Goal: Task Accomplishment & Management: Use online tool/utility

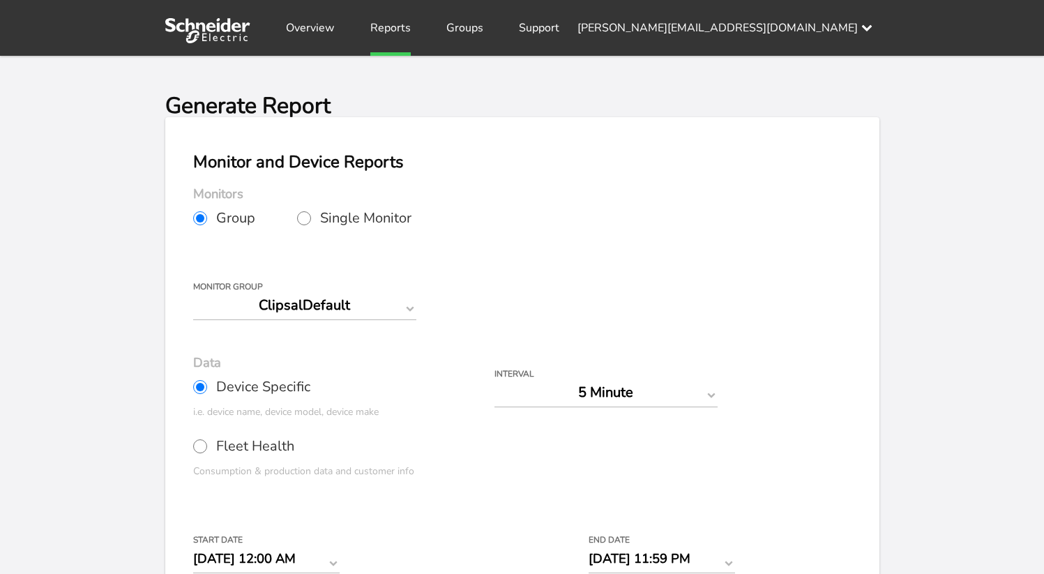
select select "5 Minute"
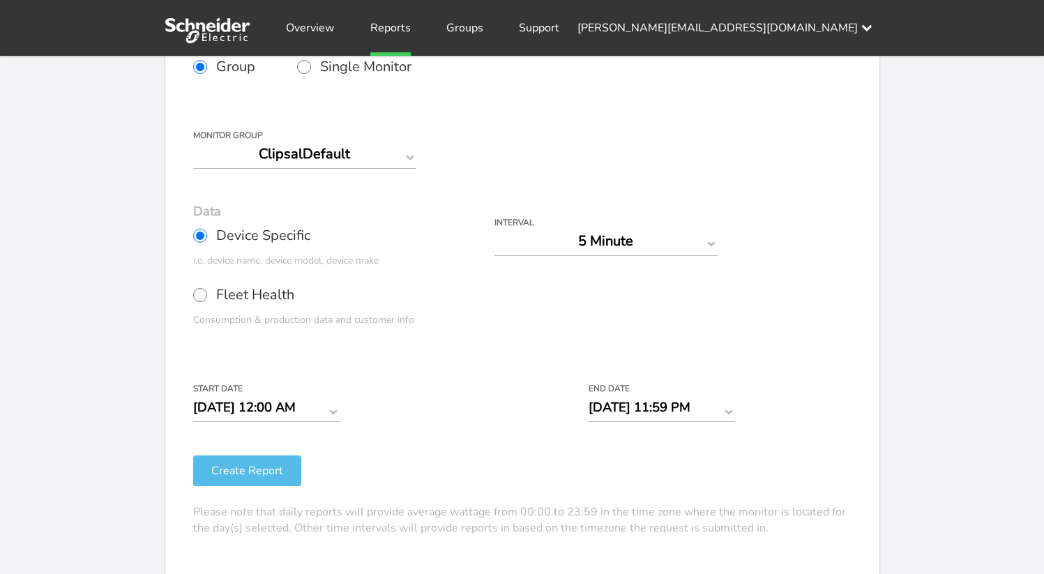
click at [261, 469] on button "Create Report" at bounding box center [247, 470] width 108 height 31
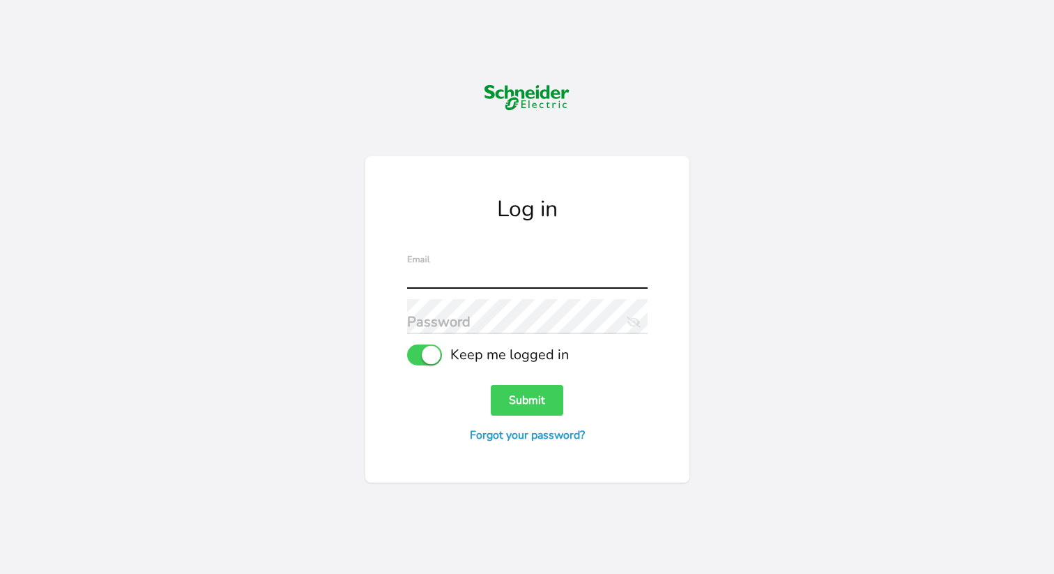
click at [460, 274] on input "text" at bounding box center [527, 271] width 241 height 35
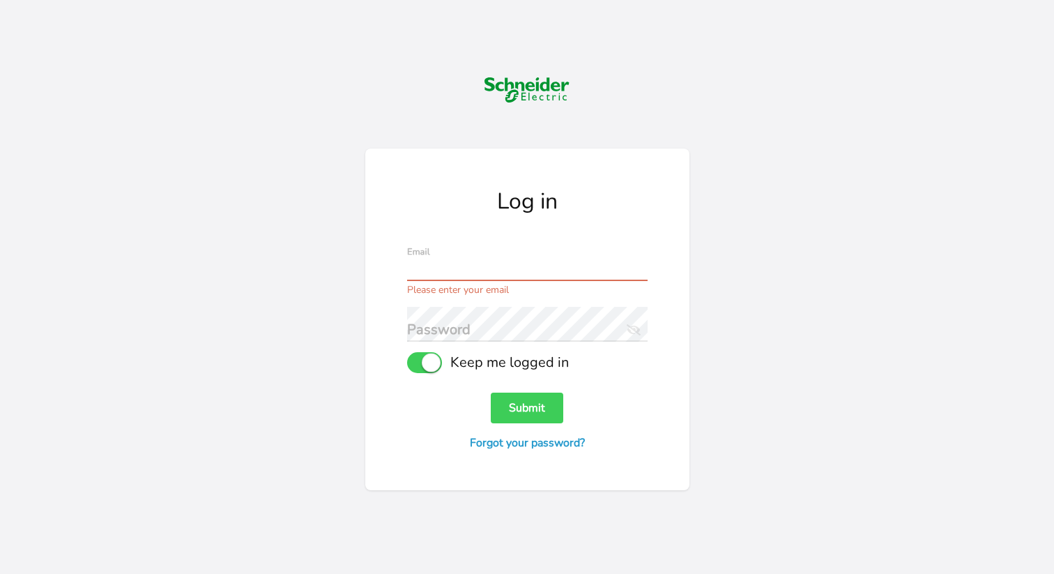
click at [461, 261] on input "text" at bounding box center [527, 263] width 241 height 35
paste input "[PERSON_NAME][EMAIL_ADDRESS][DOMAIN_NAME]"
type input "[PERSON_NAME][EMAIL_ADDRESS][DOMAIN_NAME]"
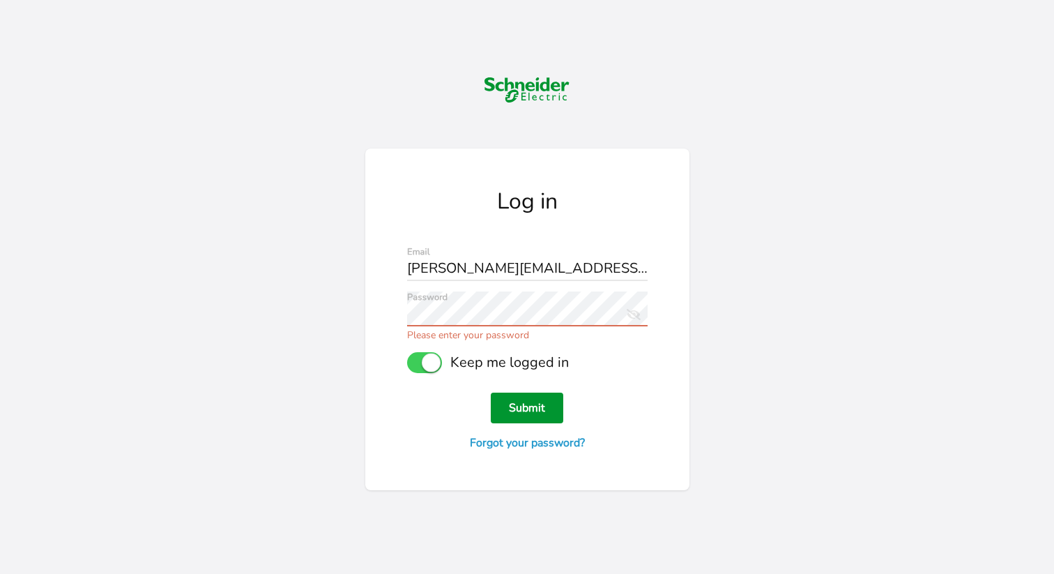
click at [526, 399] on button "Submit" at bounding box center [527, 408] width 73 height 31
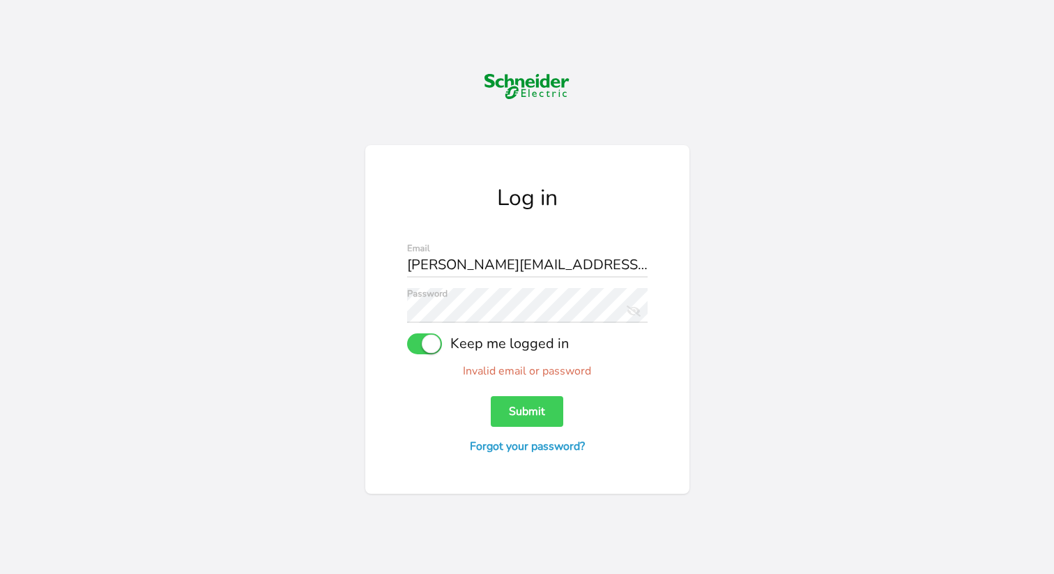
click at [631, 313] on icon at bounding box center [634, 310] width 14 height 11
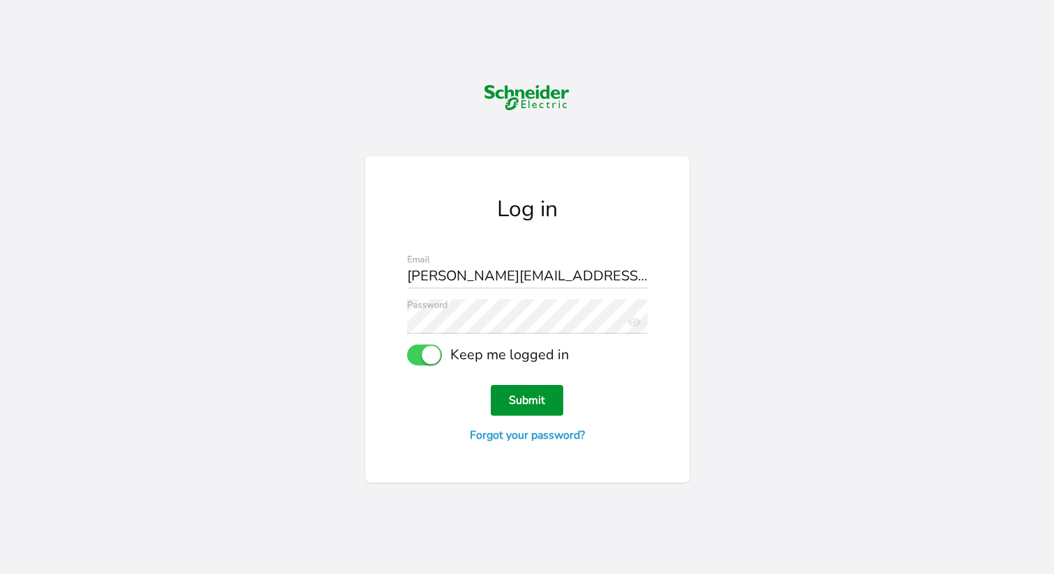
click at [528, 393] on button "Submit" at bounding box center [527, 400] width 73 height 31
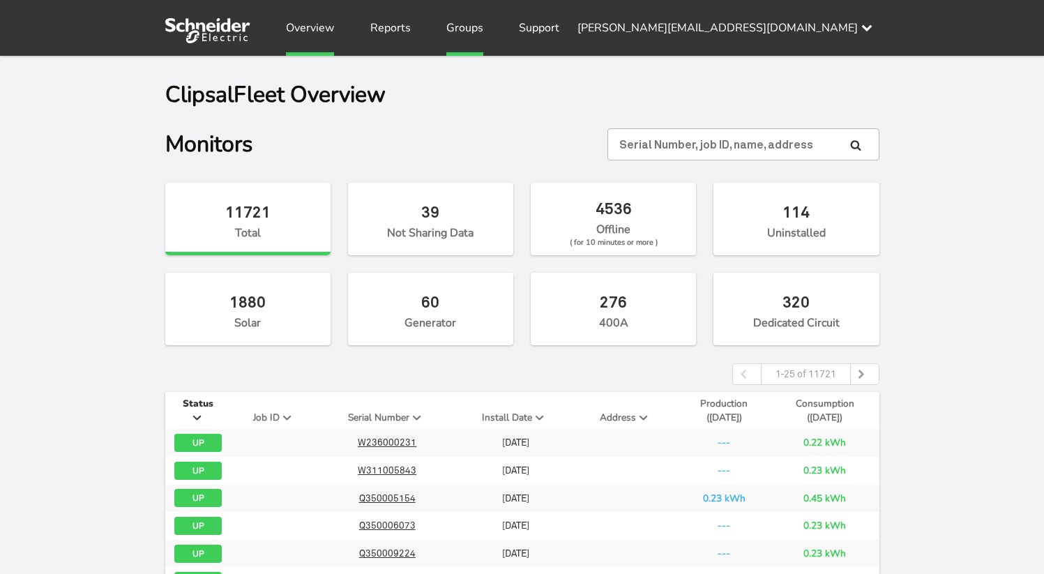
click at [469, 33] on link "Groups" at bounding box center [464, 28] width 37 height 56
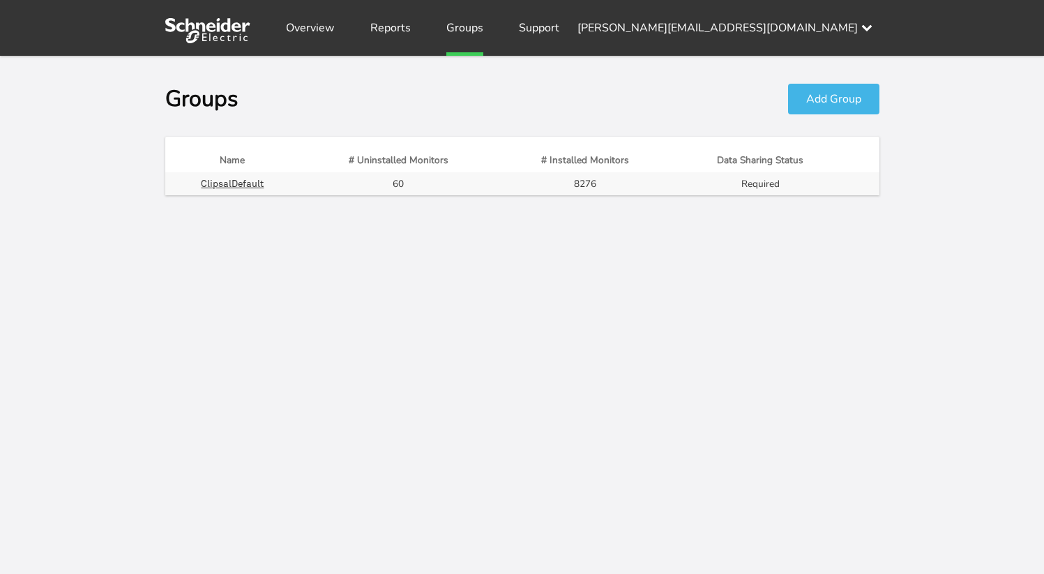
click at [452, 38] on link "Groups" at bounding box center [464, 28] width 37 height 56
click at [400, 25] on link "Reports" at bounding box center [390, 28] width 40 height 56
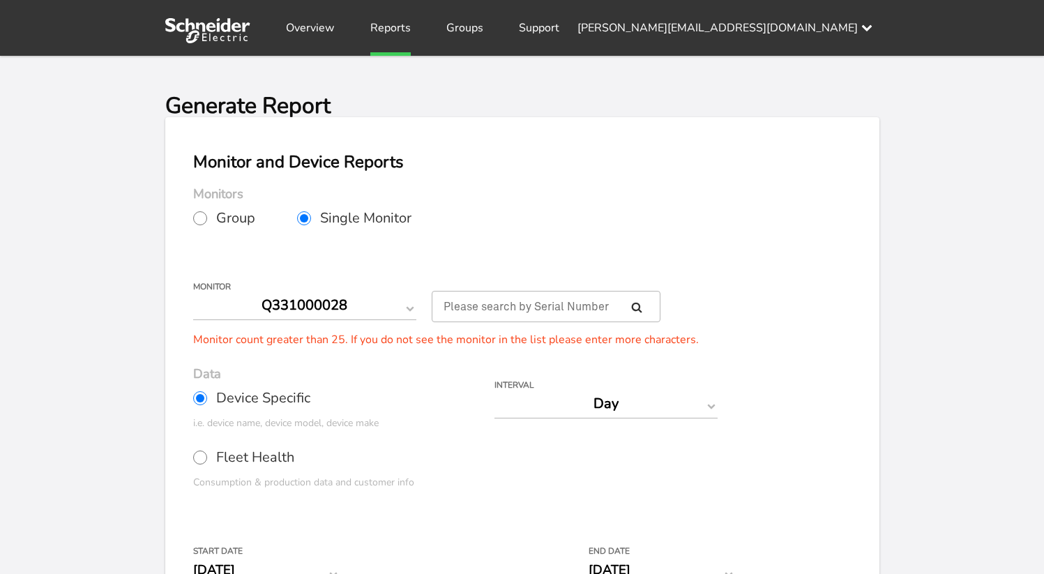
click at [203, 219] on input "Group" at bounding box center [200, 218] width 14 height 14
radio input "true"
radio input "false"
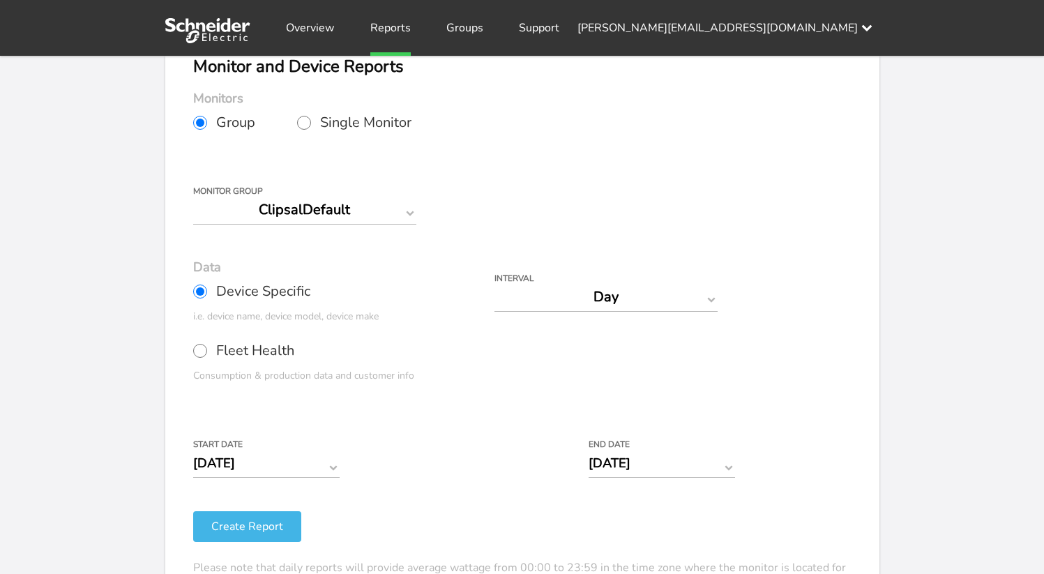
scroll to position [129, 0]
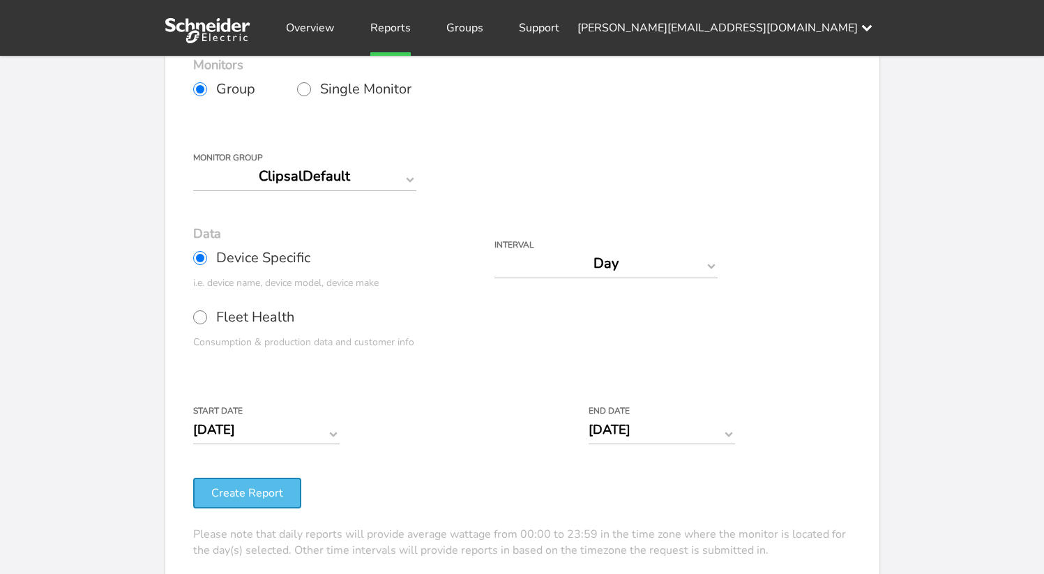
click at [248, 496] on button "Create Report" at bounding box center [247, 493] width 108 height 31
click at [205, 327] on label "Fleet Health" at bounding box center [264, 317] width 143 height 35
click at [205, 324] on input "Fleet Health" at bounding box center [200, 317] width 14 height 14
radio input "true"
radio input "false"
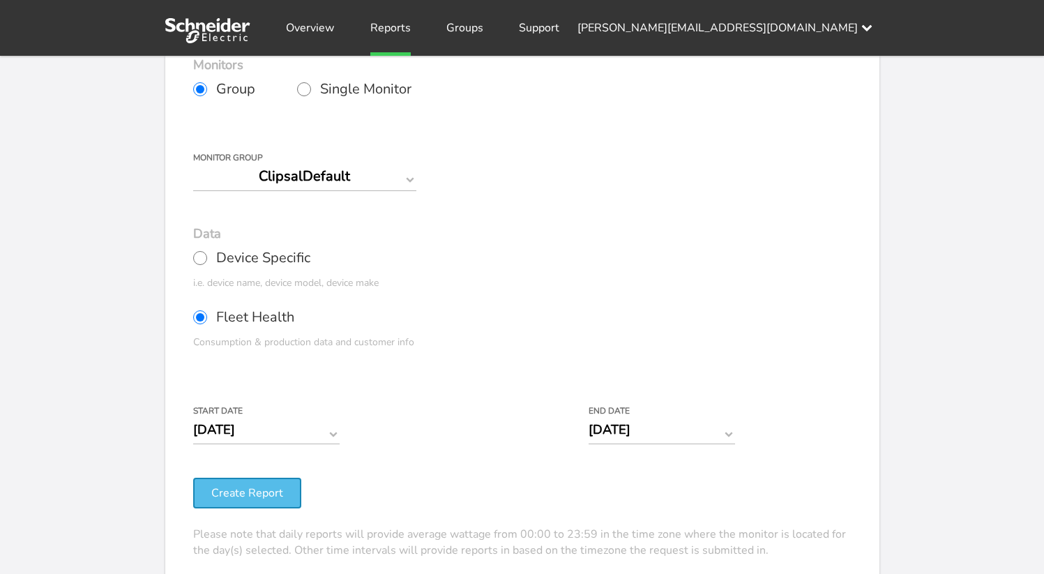
click at [249, 494] on button "Create Report" at bounding box center [247, 493] width 108 height 31
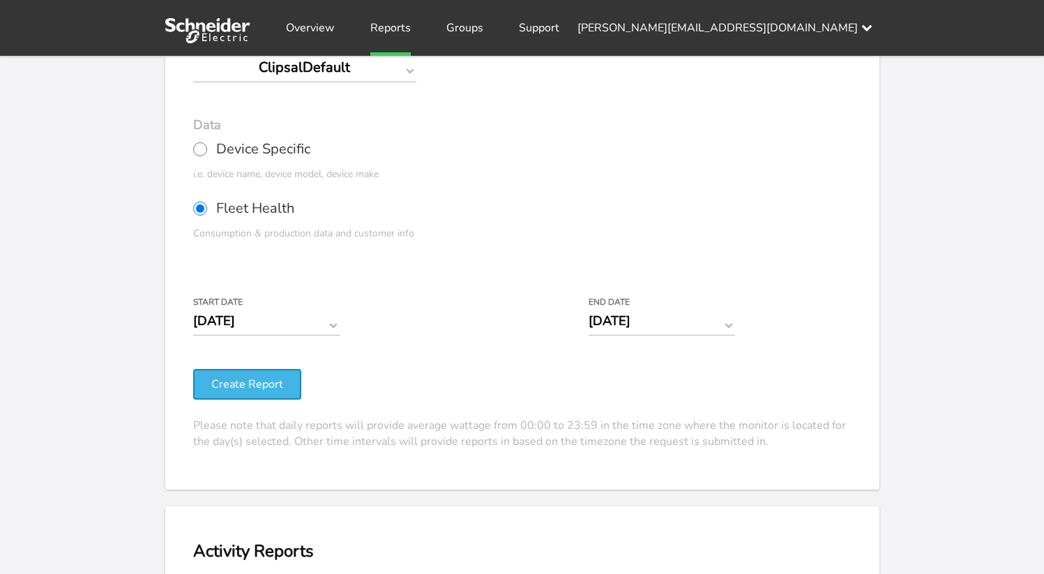
scroll to position [0, 0]
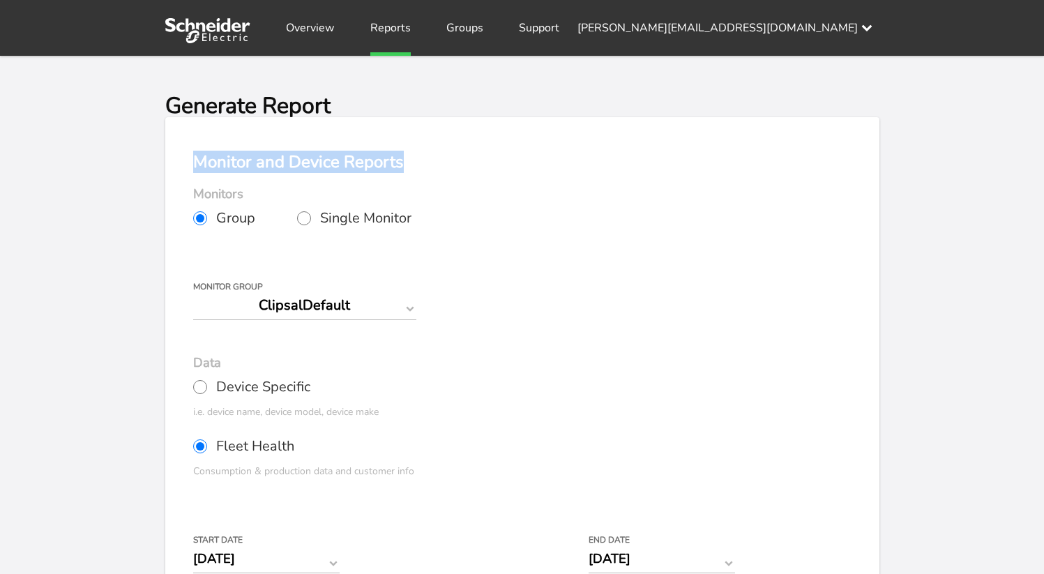
drag, startPoint x: 409, startPoint y: 159, endPoint x: 192, endPoint y: 160, distance: 216.1
click at [193, 160] on h2 "Monitor and Device Reports" at bounding box center [522, 161] width 658 height 17
copy h2 "Monitor and Device Reports"
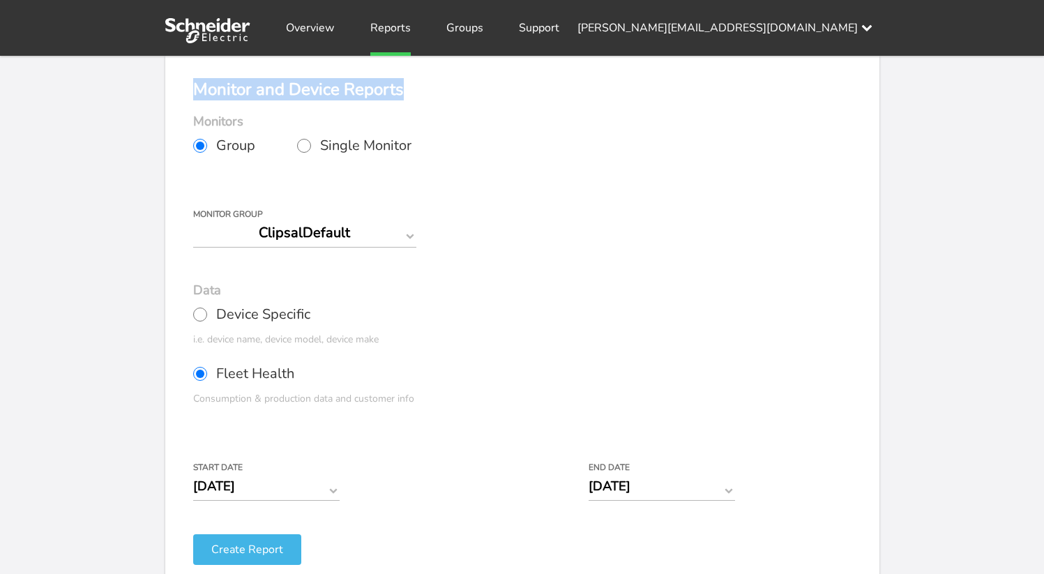
scroll to position [91, 0]
